Goal: Task Accomplishment & Management: Use online tool/utility

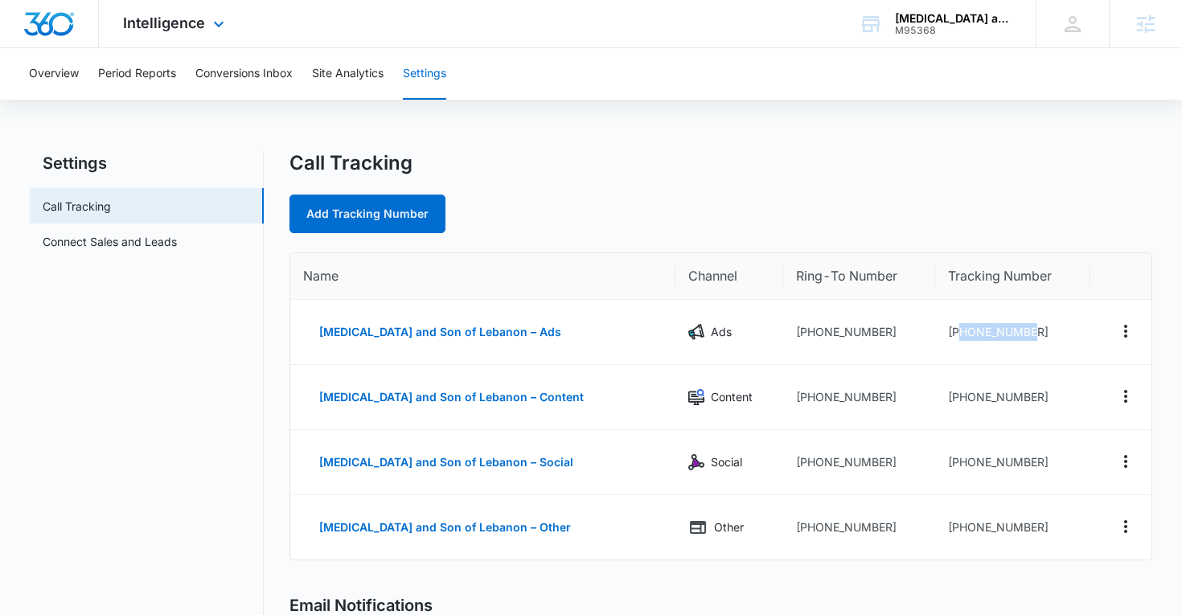
click at [186, 35] on div "Intelligence Apps Reputation Forms CRM Email Social Content Ads Intelligence Fi…" at bounding box center [176, 23] width 154 height 47
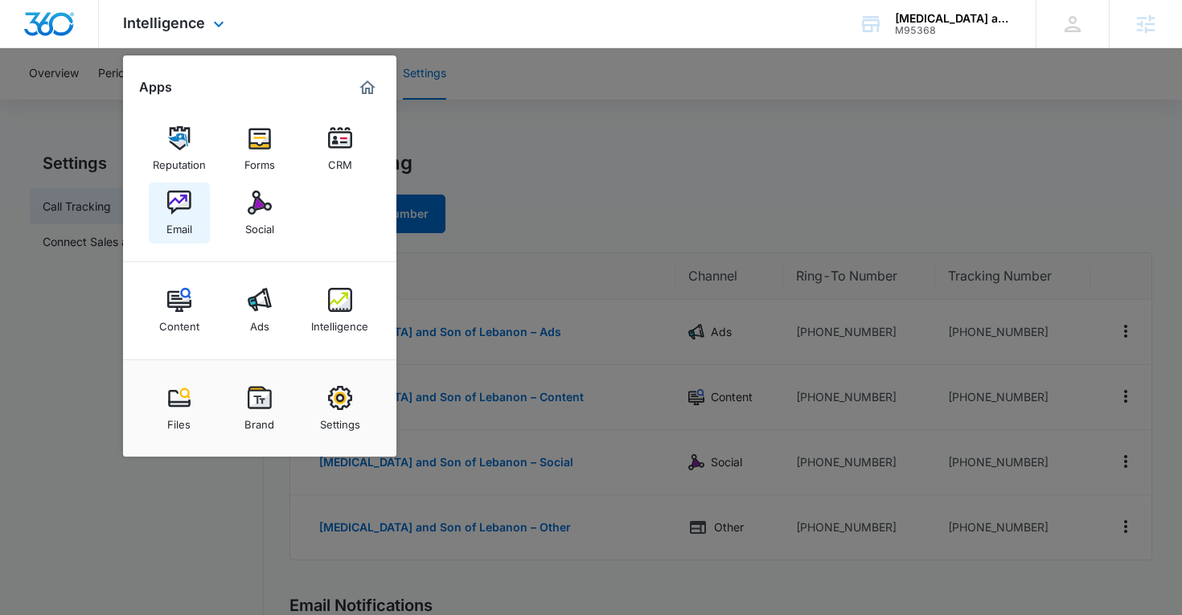
click at [176, 218] on div "Email" at bounding box center [179, 225] width 26 height 21
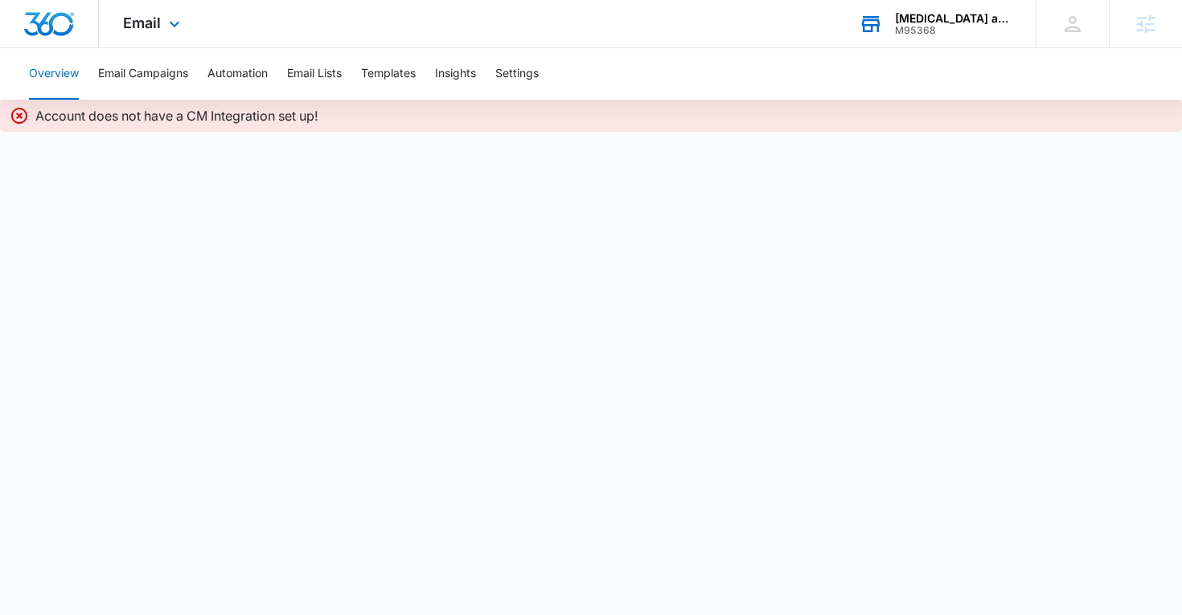
click at [935, 27] on div "M95368" at bounding box center [953, 30] width 117 height 11
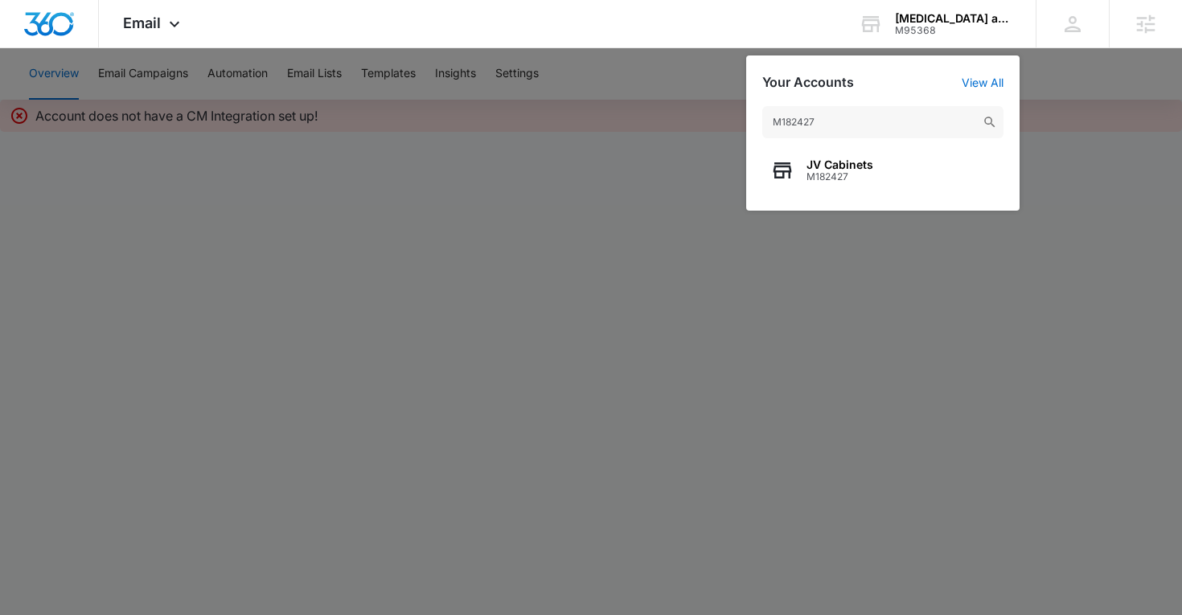
type input "M182427"
click at [844, 155] on div "JV Cabinets M182427" at bounding box center [882, 170] width 241 height 48
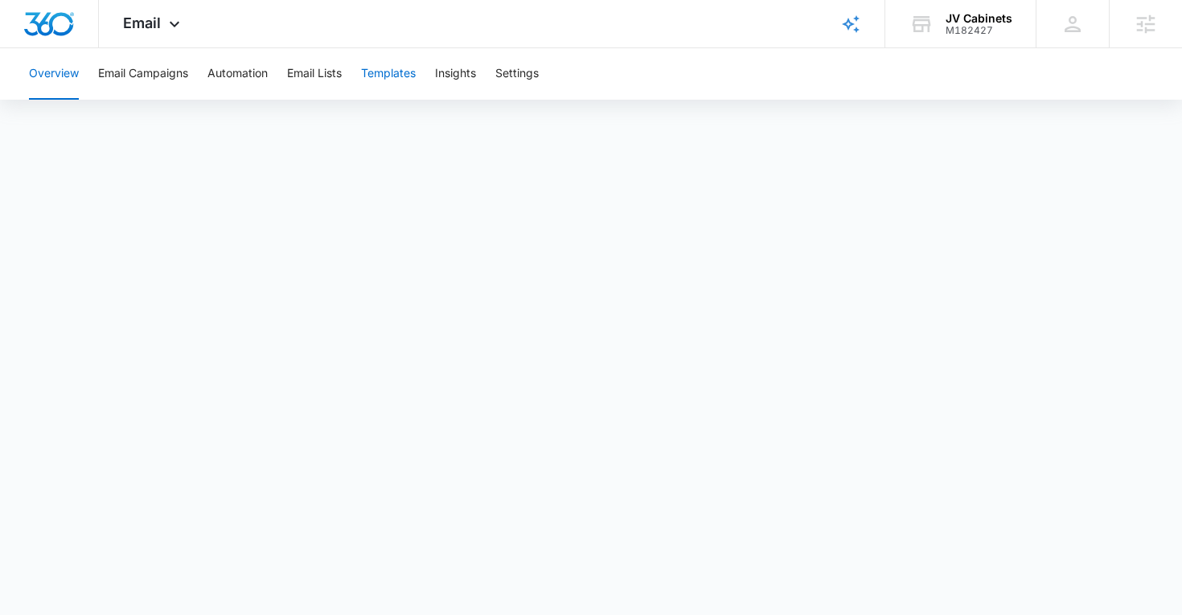
click at [408, 70] on button "Templates" at bounding box center [388, 73] width 55 height 51
